Goal: Find specific page/section: Find specific page/section

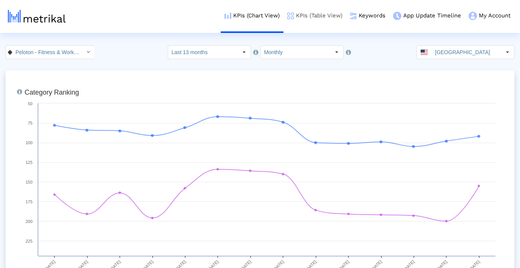
click at [314, 15] on link "KPIs (Table View)" at bounding box center [314, 15] width 63 height 31
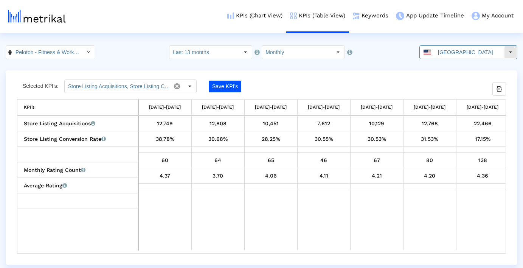
click at [498, 57] on input "[GEOGRAPHIC_DATA]" at bounding box center [469, 52] width 70 height 13
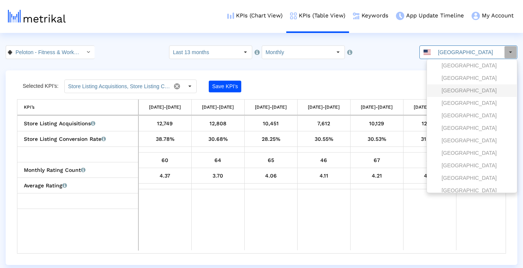
scroll to position [23, 0]
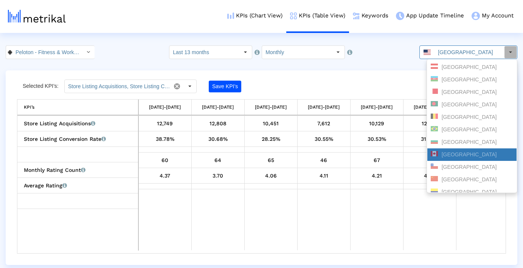
click at [447, 152] on div "[GEOGRAPHIC_DATA]" at bounding box center [471, 154] width 82 height 7
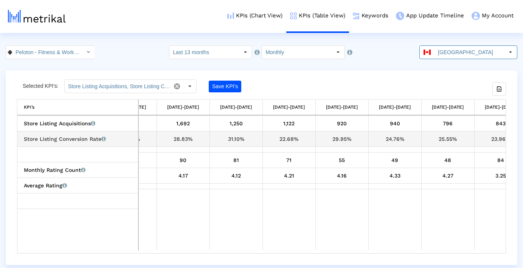
scroll to position [0, 374]
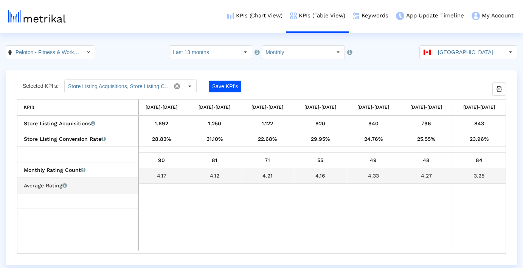
drag, startPoint x: 482, startPoint y: 175, endPoint x: 469, endPoint y: 175, distance: 13.2
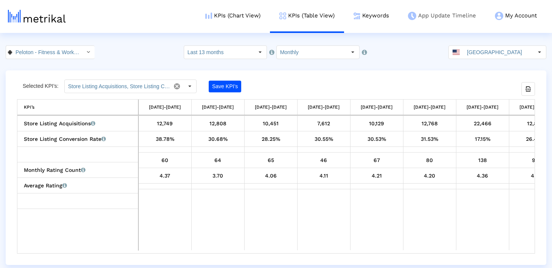
scroll to position [0, 345]
